Goal: Transaction & Acquisition: Purchase product/service

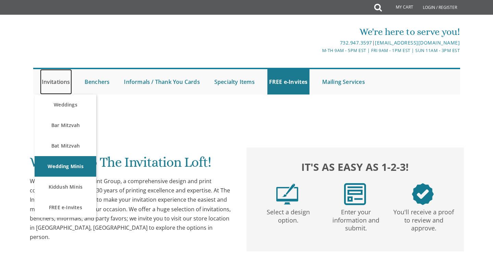
click at [59, 84] on link "Invitations" at bounding box center [56, 81] width 32 height 25
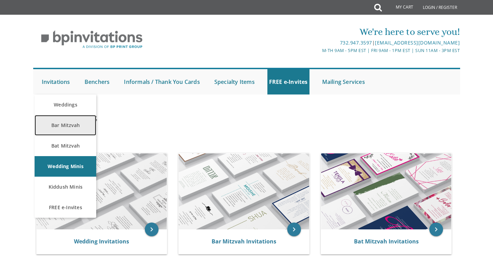
click at [62, 123] on link "Bar Mitzvah" at bounding box center [66, 125] width 62 height 21
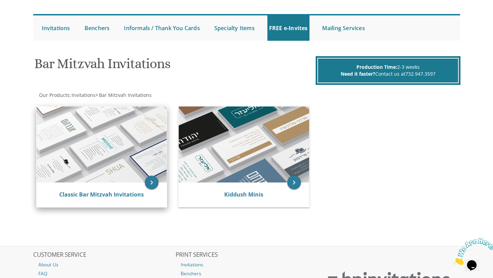
scroll to position [40, 0]
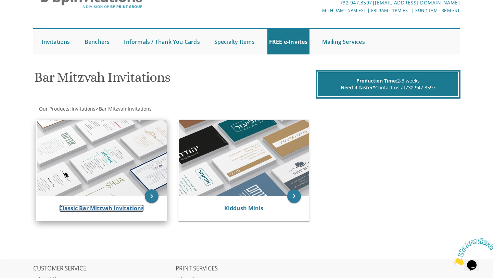
click at [106, 209] on link "Classic Bar Mitzvah Invitations" at bounding box center [101, 208] width 85 height 8
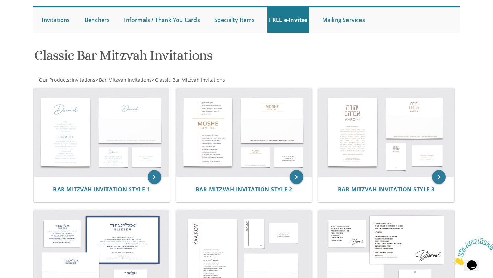
scroll to position [64, 0]
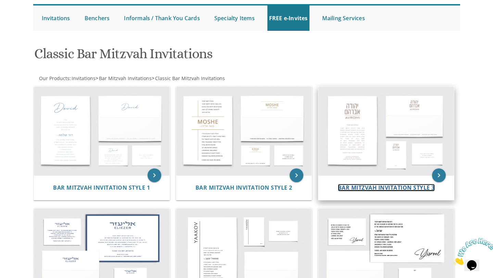
click at [360, 188] on span "Bar Mitzvah Invitation Style 3" at bounding box center [386, 188] width 97 height 8
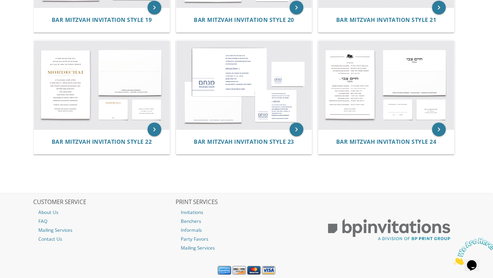
scroll to position [985, 0]
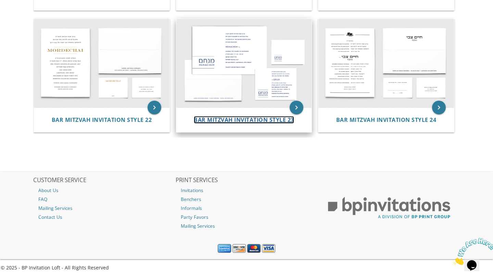
click at [242, 118] on span "Bar Mitzvah Invitation Style 23" at bounding box center [244, 120] width 100 height 8
